Goal: Navigation & Orientation: Find specific page/section

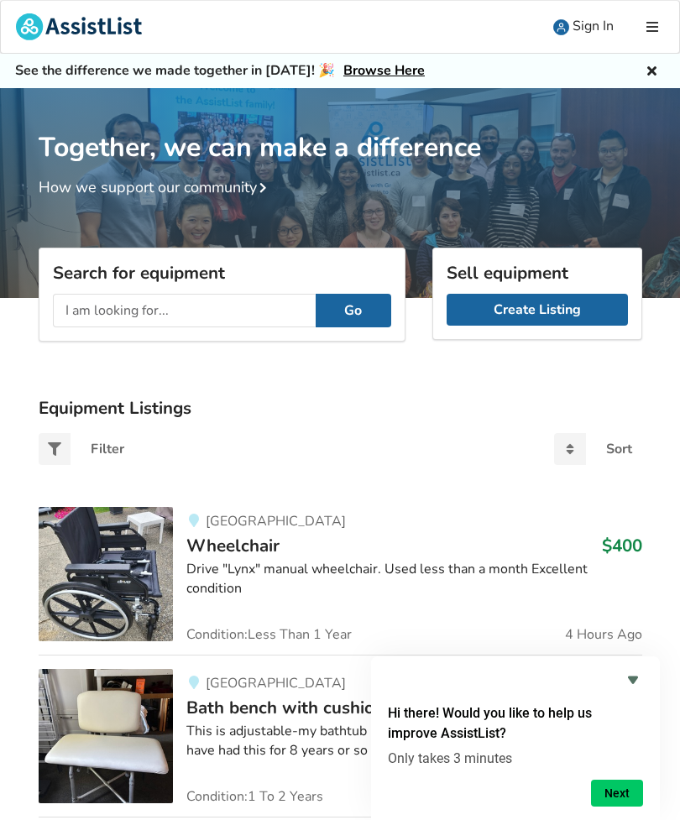
click at [651, 21] on icon at bounding box center [652, 26] width 16 height 13
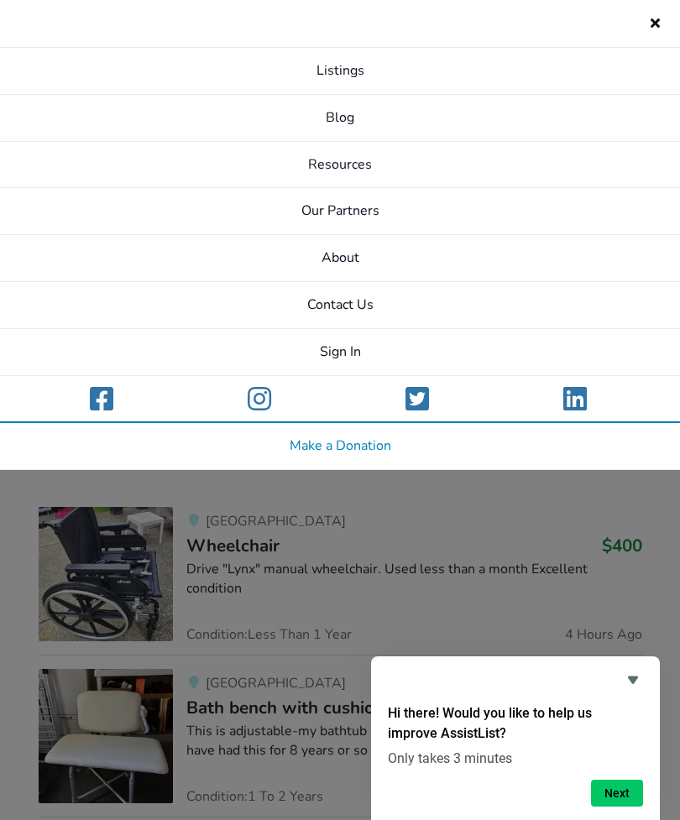
click at [470, 262] on link "About" at bounding box center [340, 258] width 680 height 47
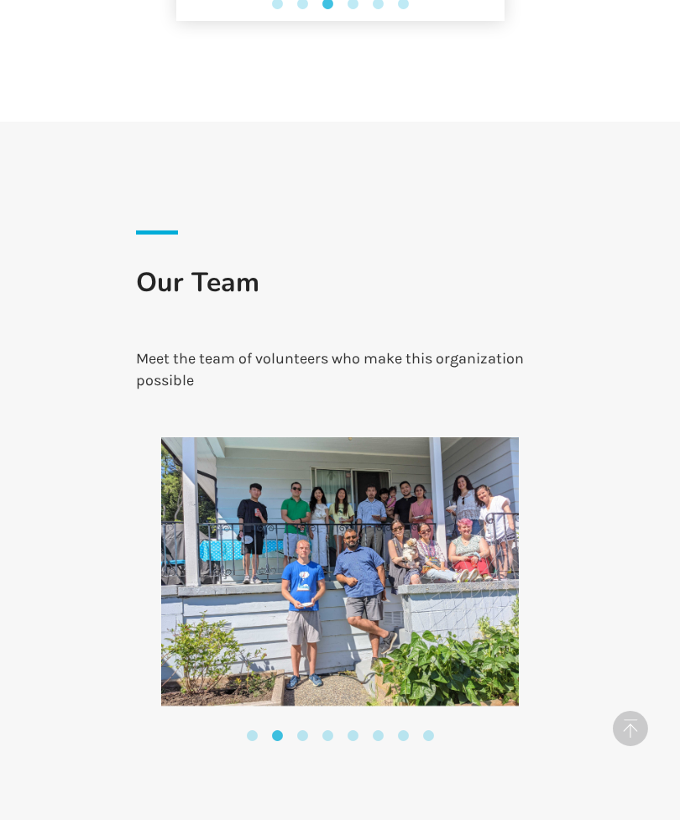
scroll to position [2894, 0]
click at [441, 580] on img at bounding box center [340, 571] width 358 height 269
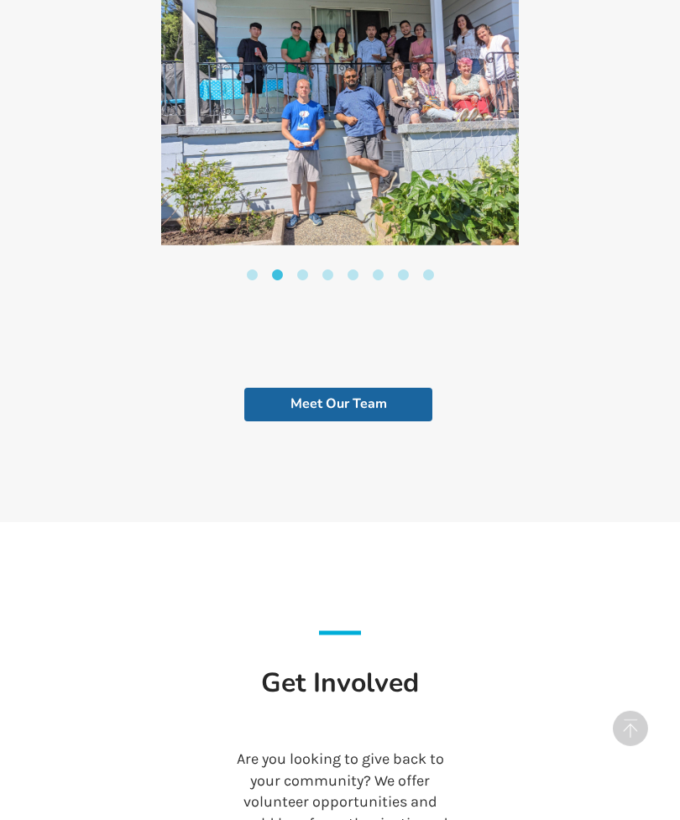
click at [379, 388] on link "Meet Our Team" at bounding box center [338, 405] width 188 height 34
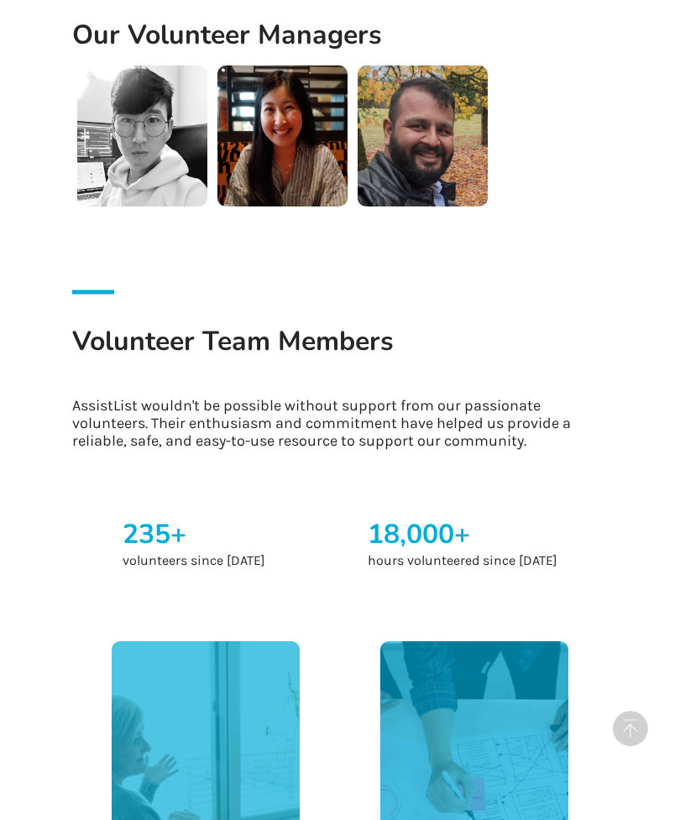
scroll to position [2431, 0]
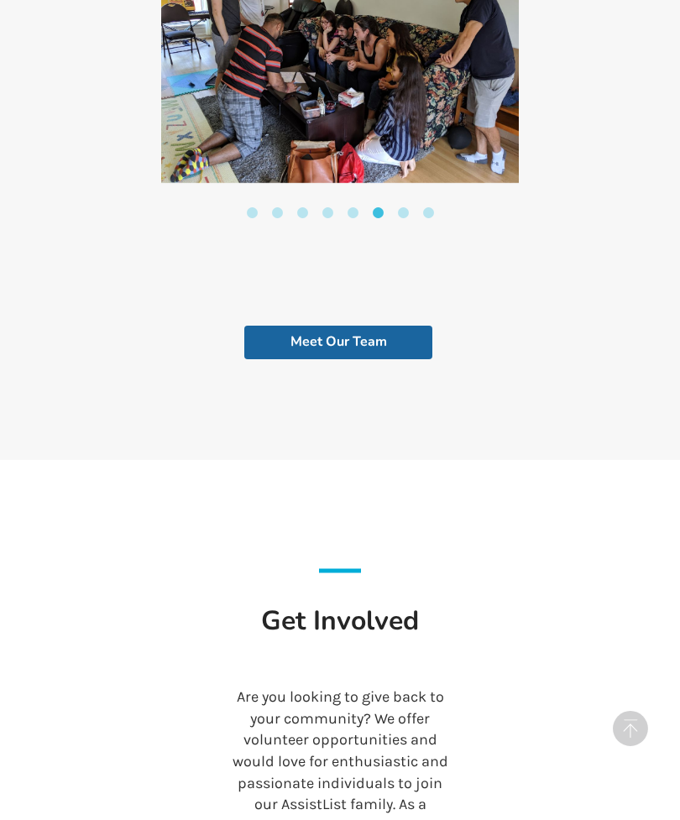
scroll to position [3416, 0]
